Goal: Complete application form

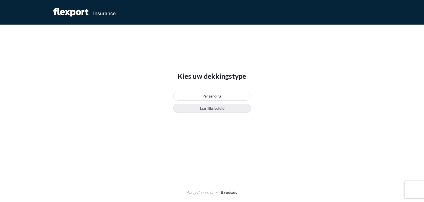
click at [214, 108] on font "Jaarlijks beleid" at bounding box center [212, 108] width 25 height 4
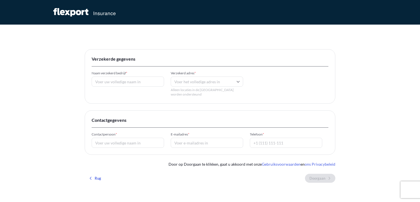
click at [122, 82] on input "Naam verzekerd bedrijf *" at bounding box center [128, 81] width 72 height 10
type input "Global Trading bv"
click at [191, 83] on input "Verzekerd adres *" at bounding box center [207, 81] width 72 height 10
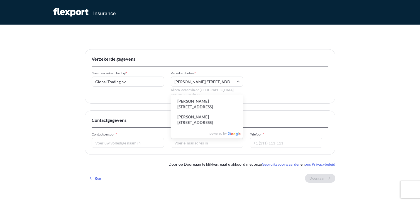
type input "[PERSON_NAME][STREET_ADDRESS]"
click at [122, 137] on input "Contactpersoon *" at bounding box center [128, 142] width 72 height 10
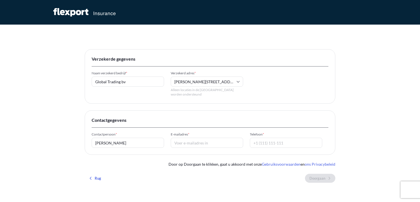
type input "[PERSON_NAME]"
click at [186, 139] on input "E-mailadres *" at bounding box center [207, 142] width 72 height 10
type input "[PERSON_NAME][EMAIL_ADDRESS][DOMAIN_NAME]"
click at [266, 137] on input "Telefoon *" at bounding box center [286, 142] width 72 height 10
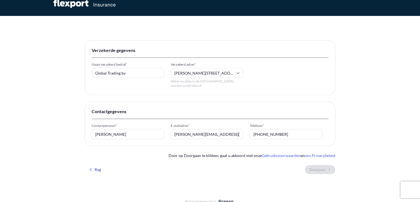
scroll to position [13, 0]
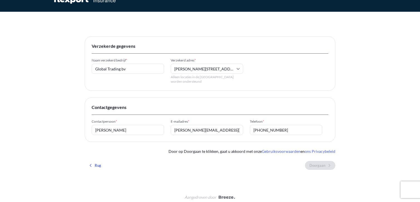
type input "[PHONE_NUMBER]"
click at [277, 152] on div "Verzekerde gegevens Naam verzekerd bedrijf * Global Trading bv Verzekerd adres …" at bounding box center [210, 105] width 251 height 138
click at [224, 126] on input "[PERSON_NAME][EMAIL_ADDRESS][DOMAIN_NAME]" at bounding box center [207, 130] width 72 height 10
type input "[PERSON_NAME][EMAIL_ADDRESS][DOMAIN_NAME]"
click at [319, 89] on div "Verzekerde gegevens Naam verzekerd bedrijf * Global Trading bv Verzekerd adres …" at bounding box center [210, 105] width 251 height 138
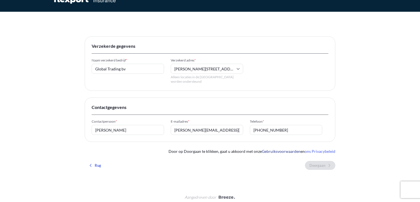
click at [285, 149] on font "Gebruiksvoorwaarden" at bounding box center [281, 151] width 39 height 5
click at [326, 149] on font "ons Privacybeleid" at bounding box center [320, 151] width 31 height 5
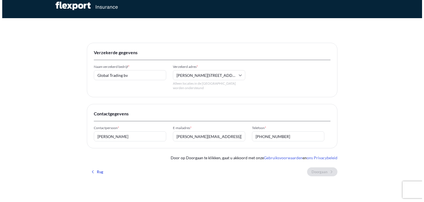
scroll to position [0, 0]
